Goal: Information Seeking & Learning: Learn about a topic

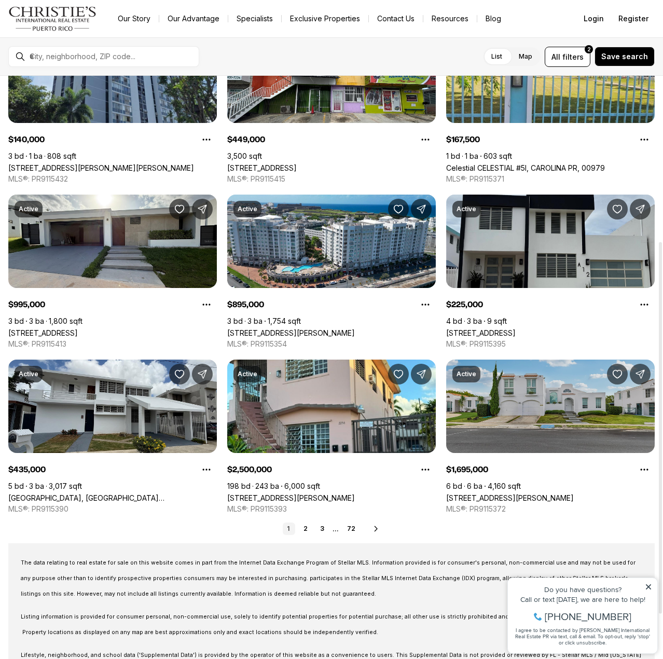
scroll to position [259, 0]
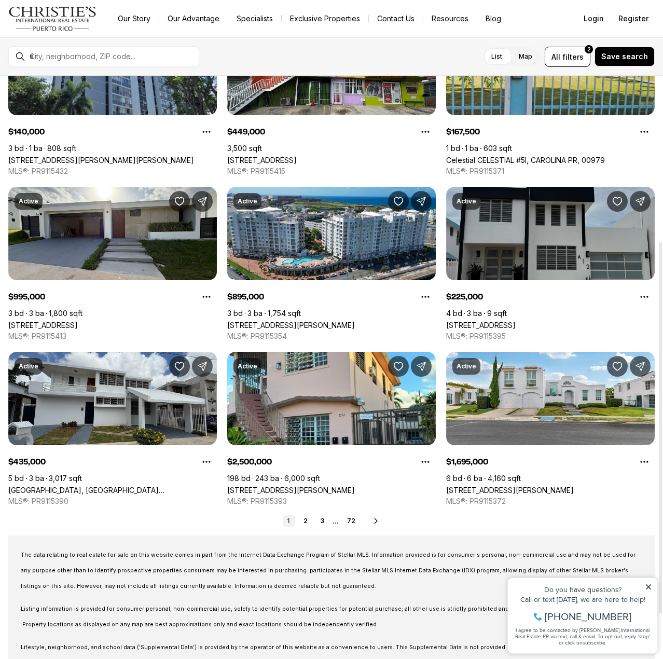
click at [516, 321] on link "[STREET_ADDRESS]" at bounding box center [481, 325] width 70 height 9
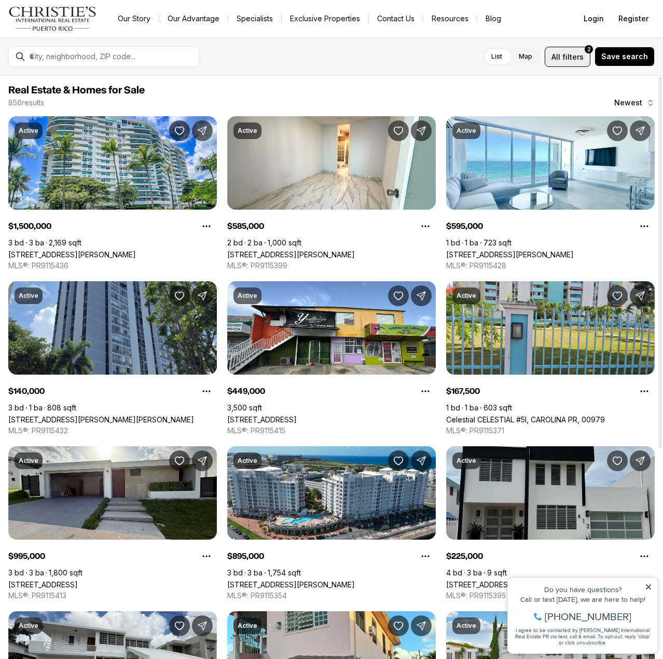
click at [572, 64] on button "All filters 2" at bounding box center [568, 57] width 46 height 20
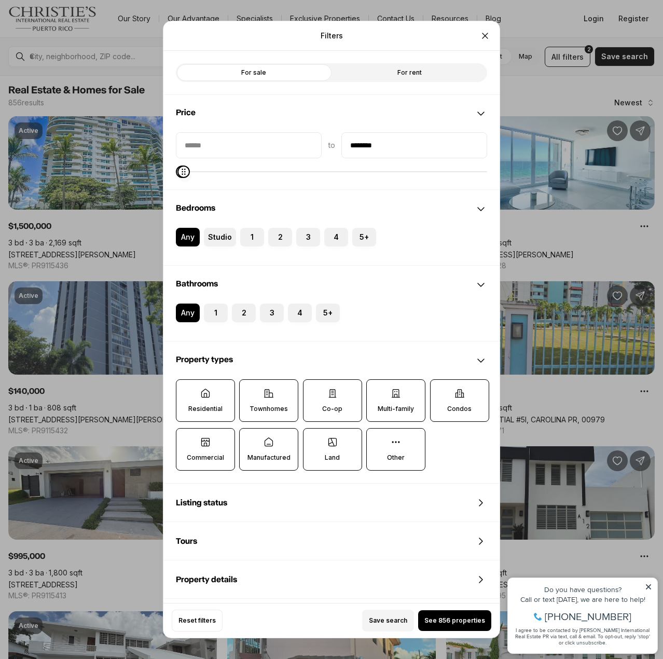
type input "********"
click at [181, 176] on icon "Maximum" at bounding box center [185, 172] width 8 height 8
click at [444, 616] on span "See 109 properties" at bounding box center [455, 620] width 60 height 8
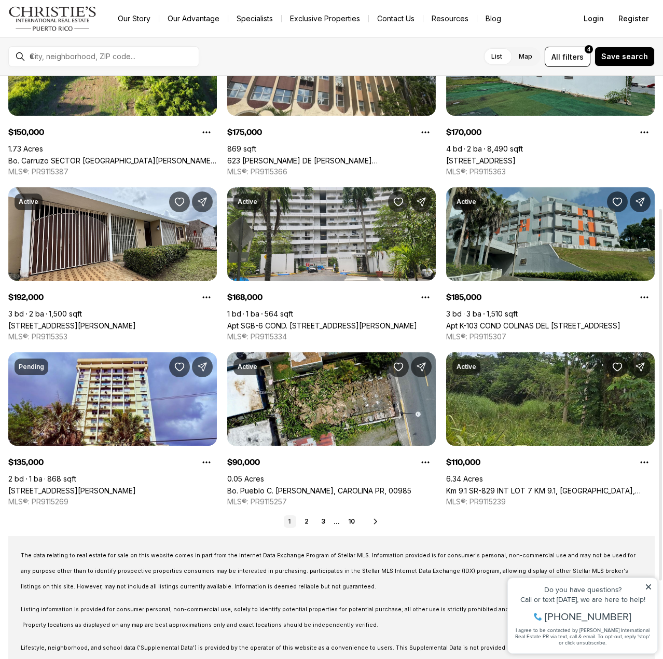
scroll to position [329, 0]
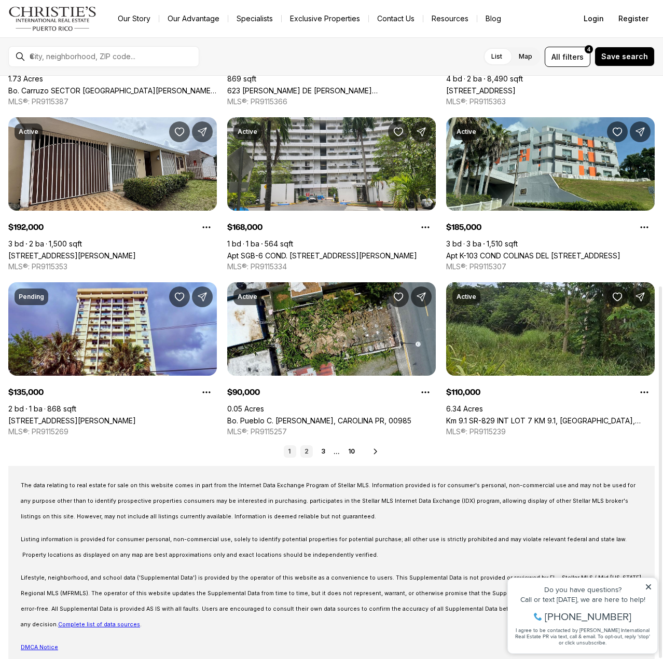
click at [309, 452] on link "2" at bounding box center [306, 451] width 12 height 12
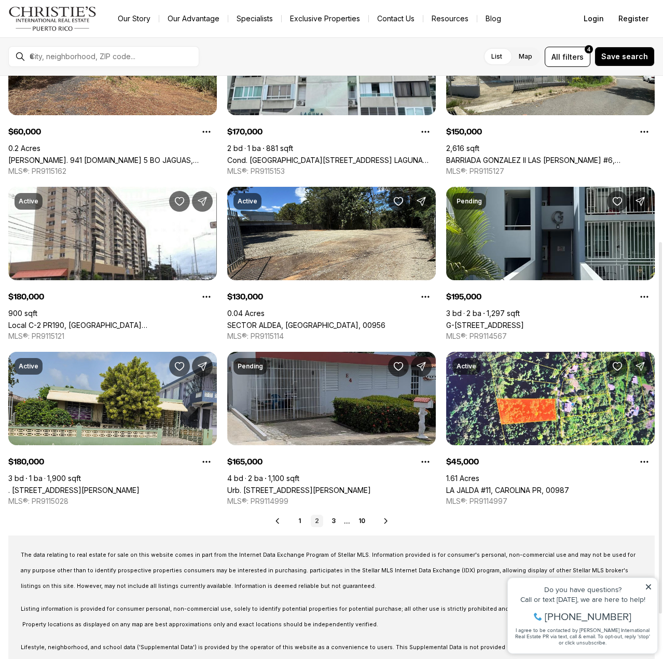
scroll to position [329, 0]
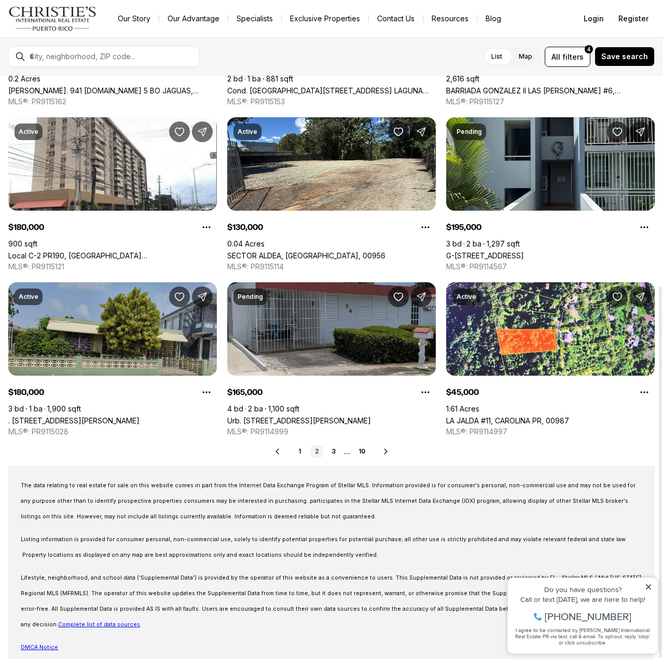
click at [120, 416] on link ". [STREET_ADDRESS][PERSON_NAME]" at bounding box center [73, 420] width 131 height 9
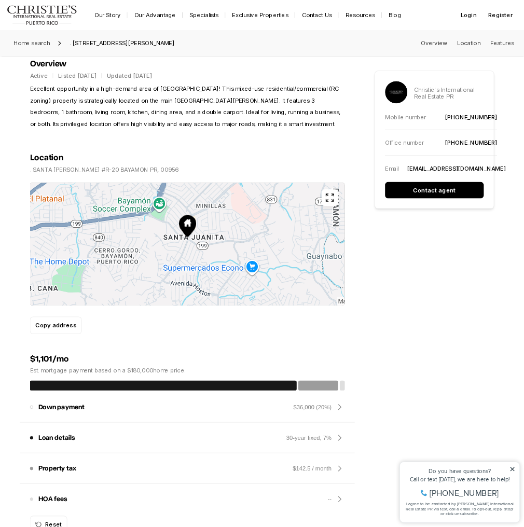
scroll to position [467, 0]
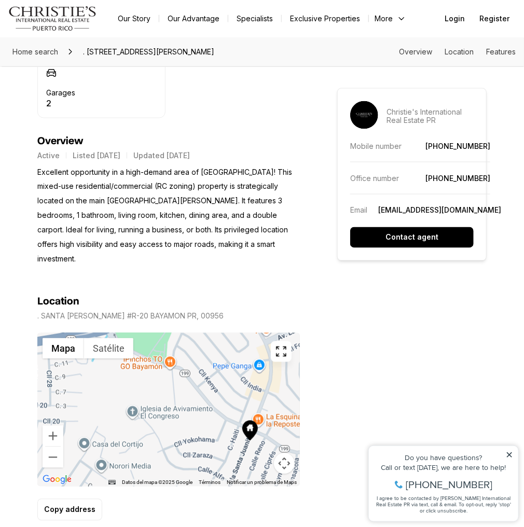
drag, startPoint x: 148, startPoint y: 382, endPoint x: 233, endPoint y: 414, distance: 90.8
click at [233, 414] on div at bounding box center [168, 410] width 263 height 154
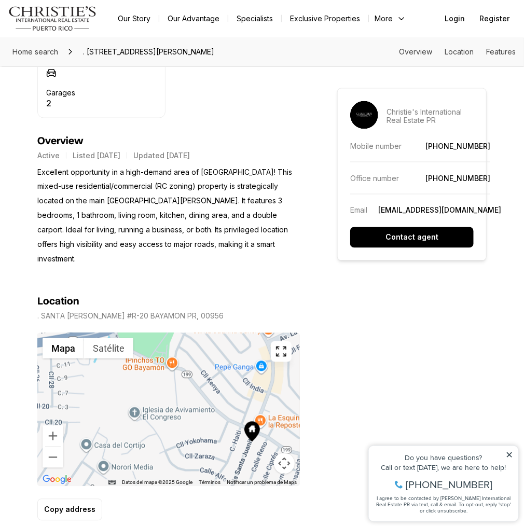
click at [171, 340] on div at bounding box center [168, 410] width 263 height 154
click at [172, 335] on div at bounding box center [168, 410] width 263 height 154
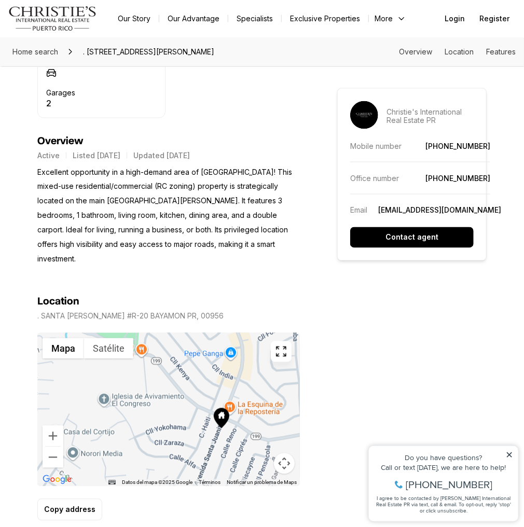
drag, startPoint x: 216, startPoint y: 385, endPoint x: 183, endPoint y: 370, distance: 36.5
click at [183, 370] on div at bounding box center [168, 410] width 263 height 154
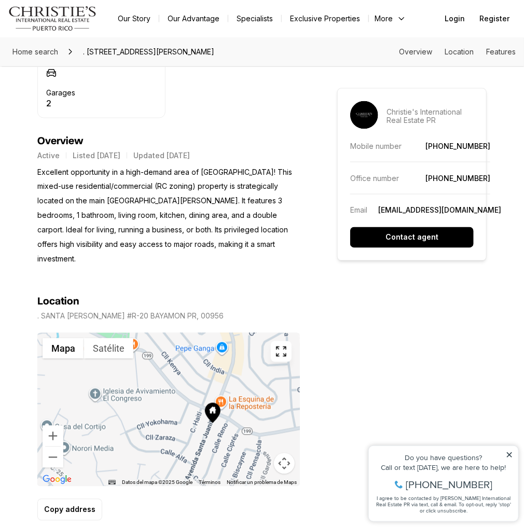
click at [222, 333] on div at bounding box center [168, 410] width 263 height 154
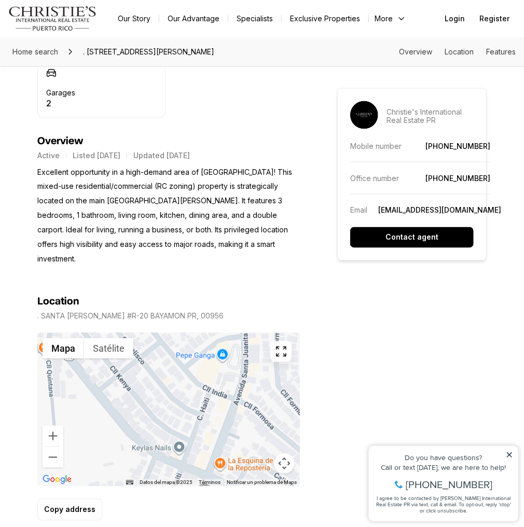
click at [222, 333] on div at bounding box center [168, 410] width 263 height 154
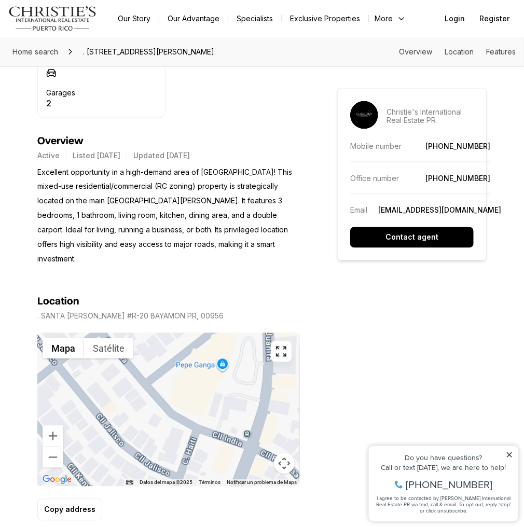
click at [220, 376] on div at bounding box center [168, 410] width 263 height 154
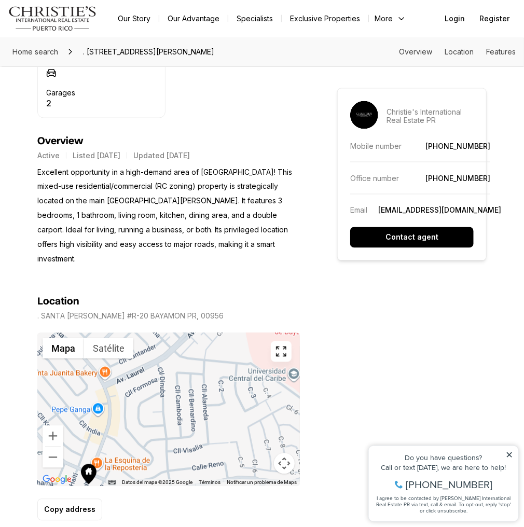
drag, startPoint x: 253, startPoint y: 370, endPoint x: 133, endPoint y: 390, distance: 121.5
click at [127, 394] on div at bounding box center [168, 410] width 263 height 154
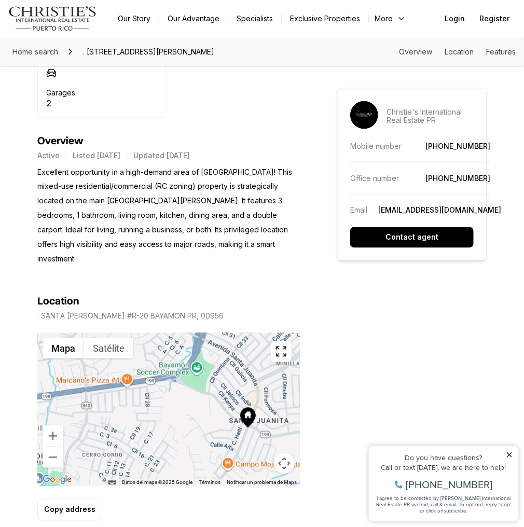
drag, startPoint x: 140, startPoint y: 388, endPoint x: 282, endPoint y: 374, distance: 143.4
click at [281, 372] on div at bounding box center [168, 410] width 263 height 154
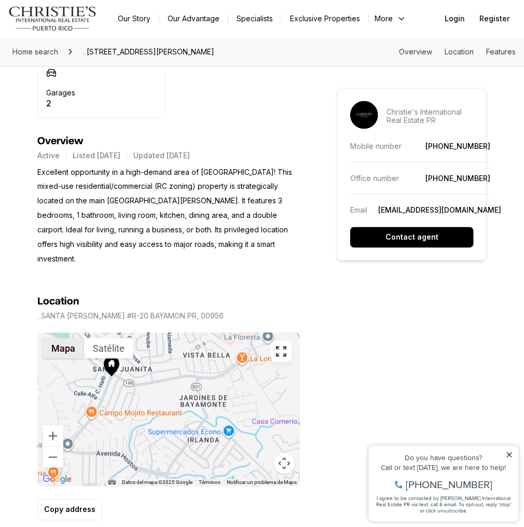
drag, startPoint x: 205, startPoint y: 387, endPoint x: 53, endPoint y: 321, distance: 165.4
click at [53, 333] on div "Mapa Satélite Datos del mapa Datos del mapa ©2025 Google Datos del mapa ©2025 G…" at bounding box center [168, 410] width 263 height 154
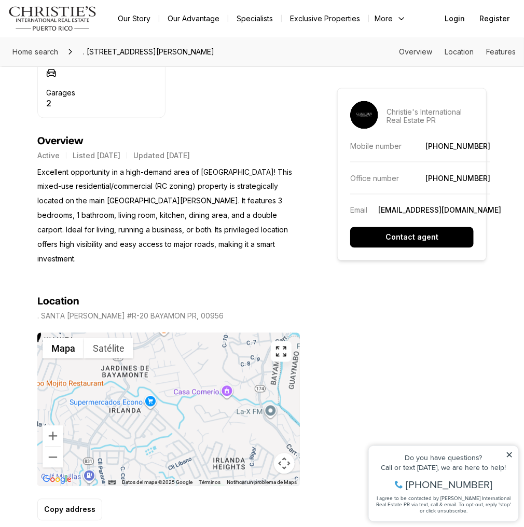
drag, startPoint x: 164, startPoint y: 372, endPoint x: 85, endPoint y: 341, distance: 85.1
click at [85, 341] on div at bounding box center [168, 410] width 263 height 154
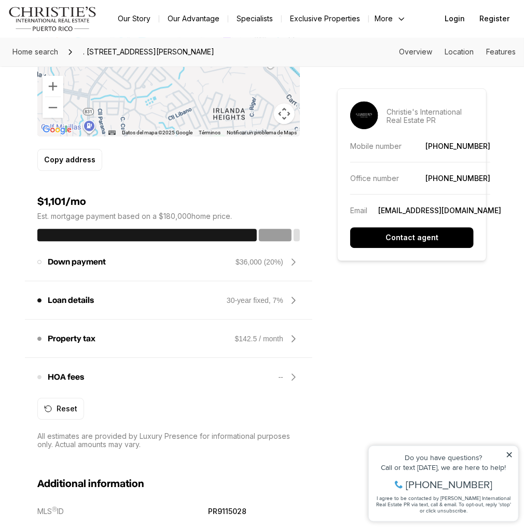
scroll to position [716, 0]
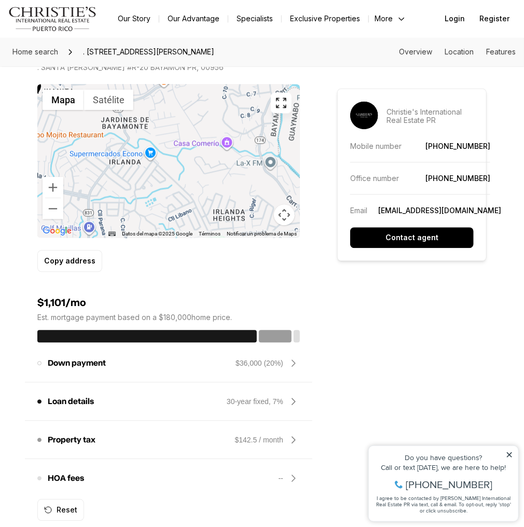
click at [297, 357] on icon at bounding box center [293, 363] width 12 height 12
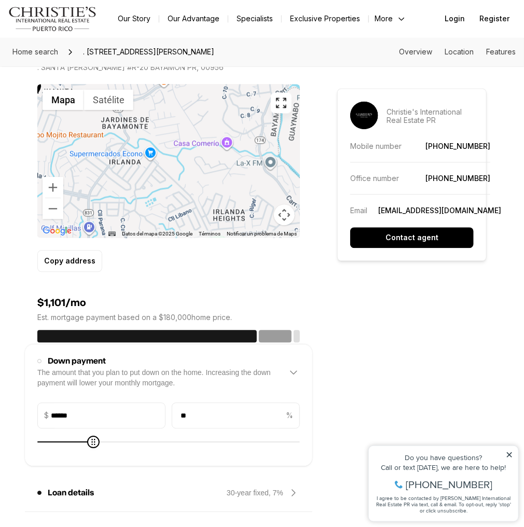
click at [297, 366] on icon at bounding box center [293, 372] width 12 height 12
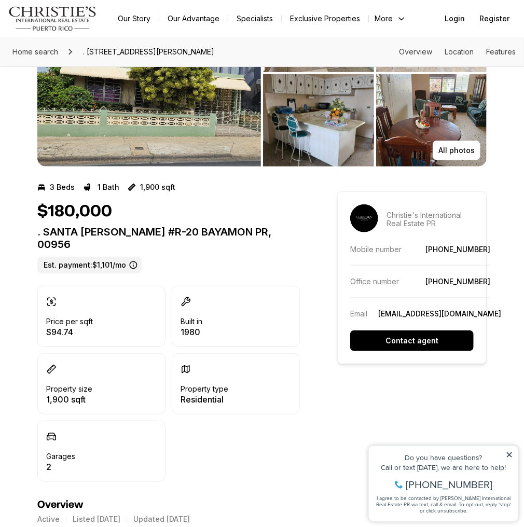
scroll to position [0, 0]
